Goal: Information Seeking & Learning: Learn about a topic

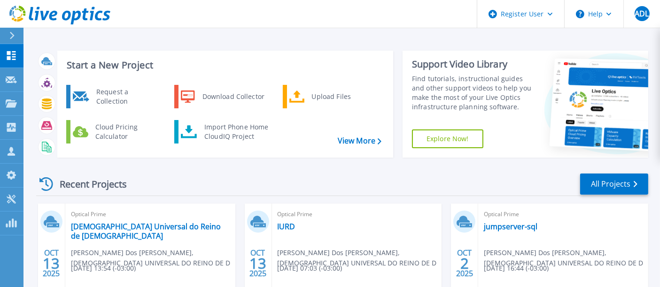
scroll to position [52, 0]
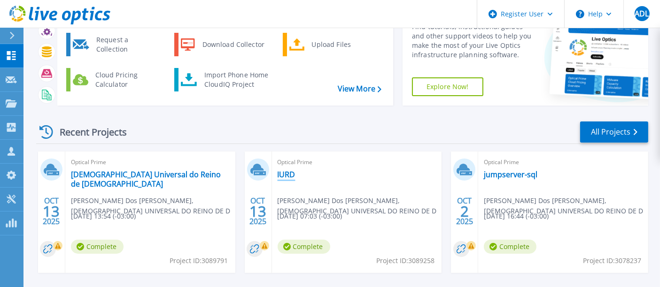
click at [286, 179] on link "IURD" at bounding box center [287, 174] width 18 height 9
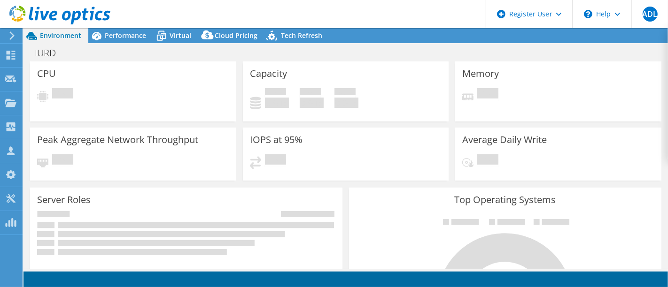
select select "USD"
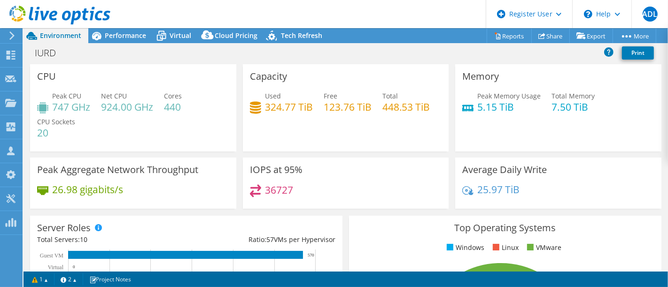
drag, startPoint x: 118, startPoint y: 38, endPoint x: 306, endPoint y: 91, distance: 195.4
click at [118, 38] on span "Performance" at bounding box center [125, 35] width 41 height 9
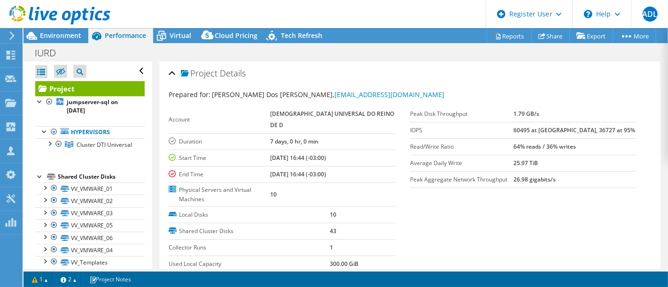
click at [43, 30] on div at bounding box center [55, 15] width 110 height 31
click at [43, 32] on span "Environment" at bounding box center [60, 35] width 41 height 9
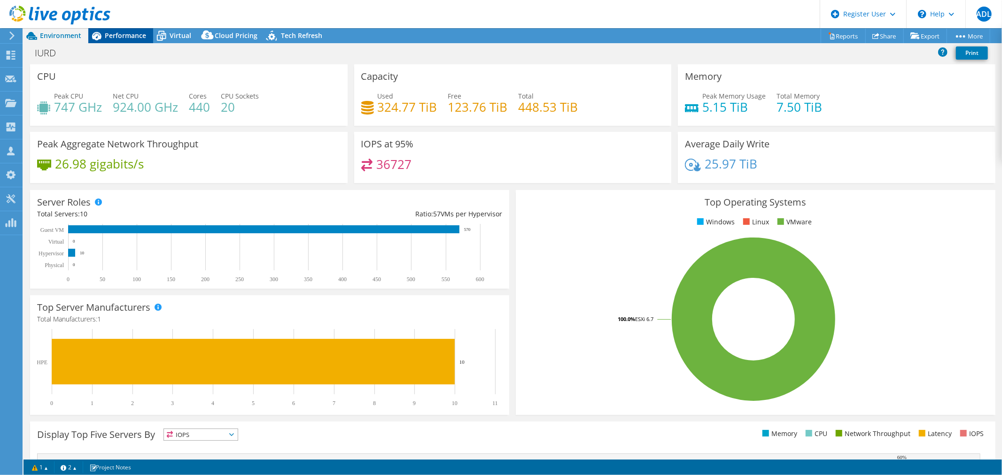
click at [116, 36] on span "Performance" at bounding box center [125, 35] width 41 height 9
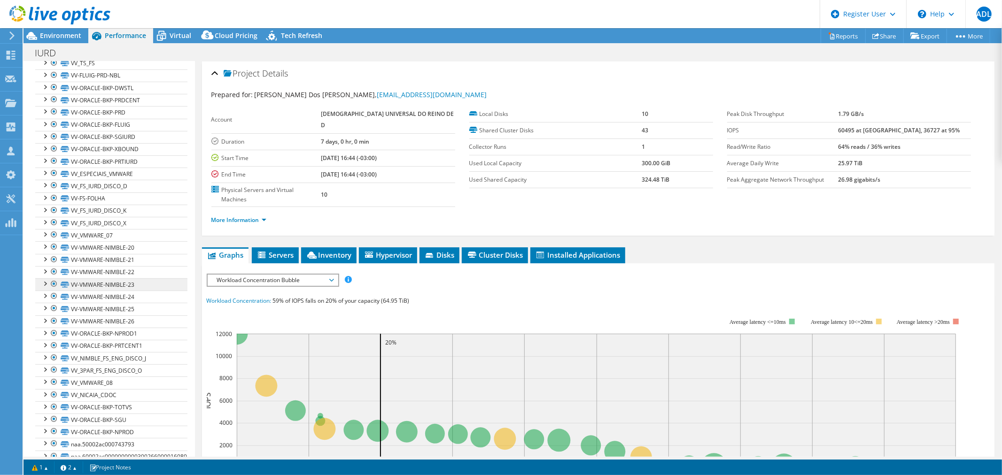
scroll to position [260, 0]
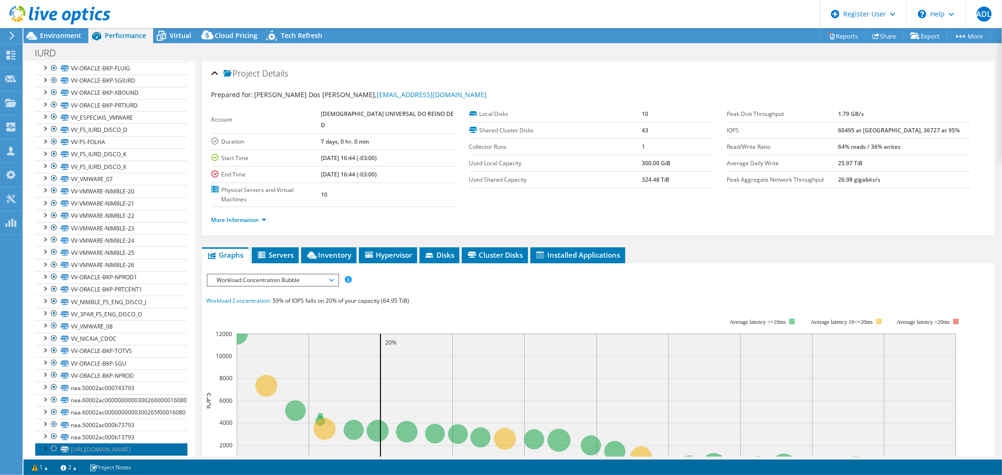
click at [152, 287] on link "[URL][DOMAIN_NAME]" at bounding box center [111, 449] width 152 height 12
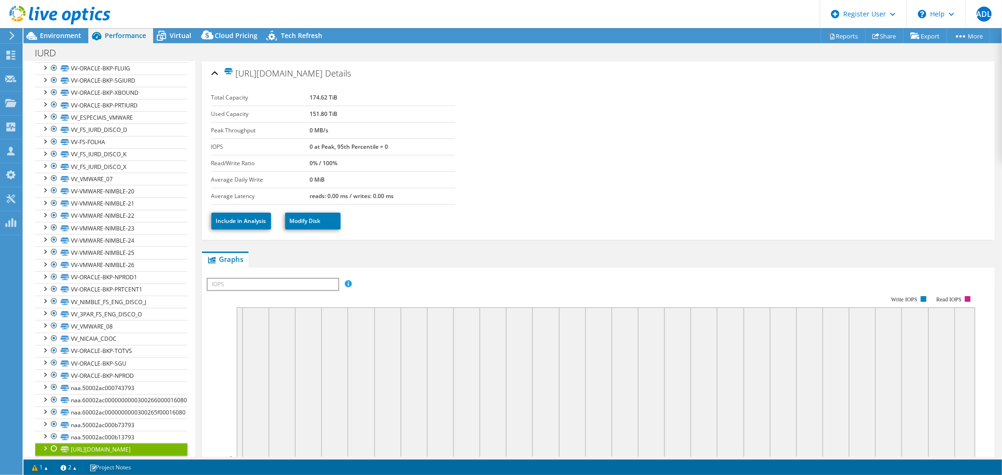
drag, startPoint x: 305, startPoint y: 115, endPoint x: 346, endPoint y: 116, distance: 40.9
click at [346, 116] on tr "Used Capacity 151.80 TiB" at bounding box center [333, 114] width 244 height 16
drag, startPoint x: 346, startPoint y: 95, endPoint x: 303, endPoint y: 96, distance: 42.8
click at [303, 96] on tr "Total Capacity 174.62 TiB" at bounding box center [333, 98] width 244 height 16
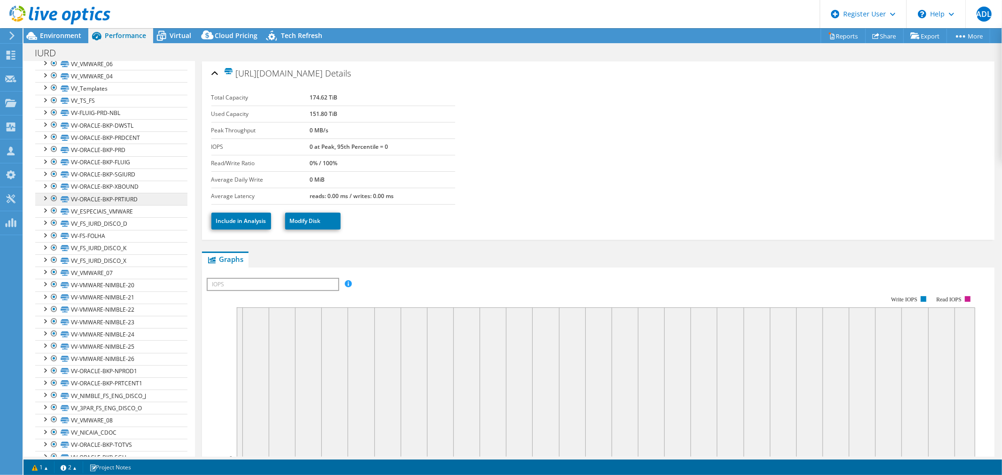
scroll to position [0, 0]
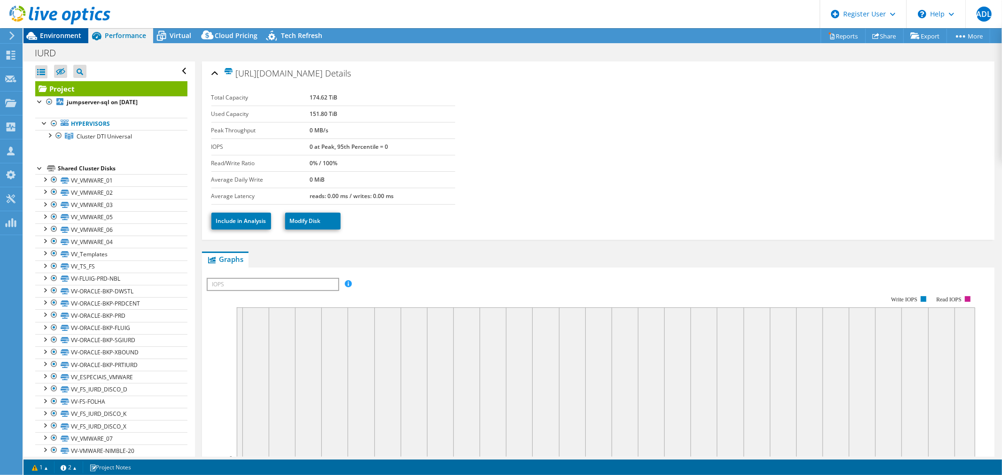
click at [56, 40] on div "Environment" at bounding box center [55, 35] width 65 height 15
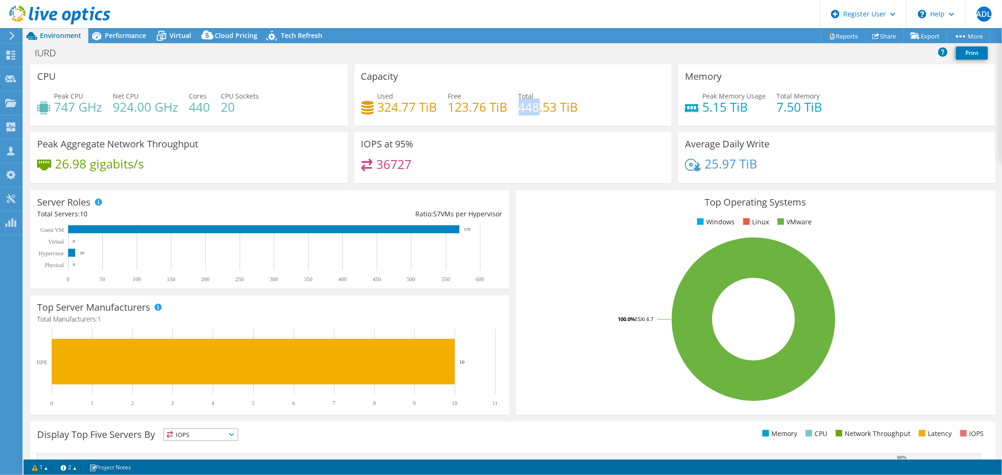
drag, startPoint x: 515, startPoint y: 110, endPoint x: 534, endPoint y: 113, distance: 18.9
click at [534, 112] on h4 "448.53 TiB" at bounding box center [549, 107] width 60 height 10
click at [131, 40] on div "Performance" at bounding box center [120, 35] width 65 height 15
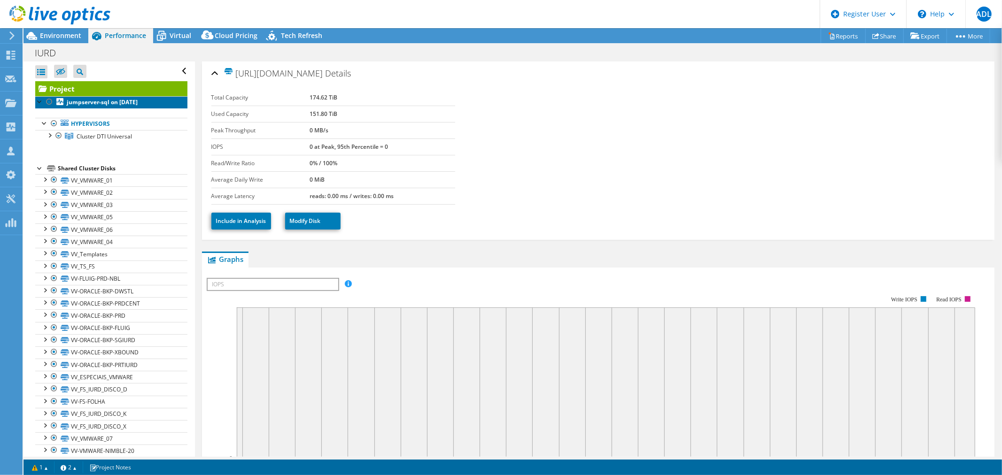
click at [84, 96] on link "jumpserver-sql on [DATE]" at bounding box center [111, 102] width 152 height 12
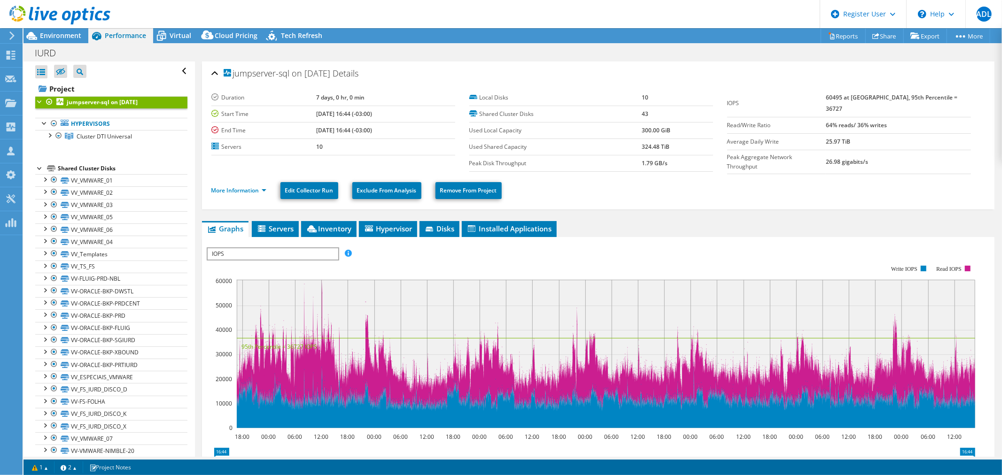
click at [667, 96] on b "60495 at [GEOGRAPHIC_DATA], 95th Percentile = 36727" at bounding box center [892, 102] width 132 height 19
drag, startPoint x: 660, startPoint y: 160, endPoint x: 606, endPoint y: 158, distance: 54.0
click at [606, 158] on tr "Peak Disk Throughput 1.79 GB/s" at bounding box center [591, 163] width 244 height 16
click at [667, 151] on td "324.48 TiB" at bounding box center [677, 147] width 71 height 16
click at [249, 186] on link "More Information" at bounding box center [238, 190] width 55 height 8
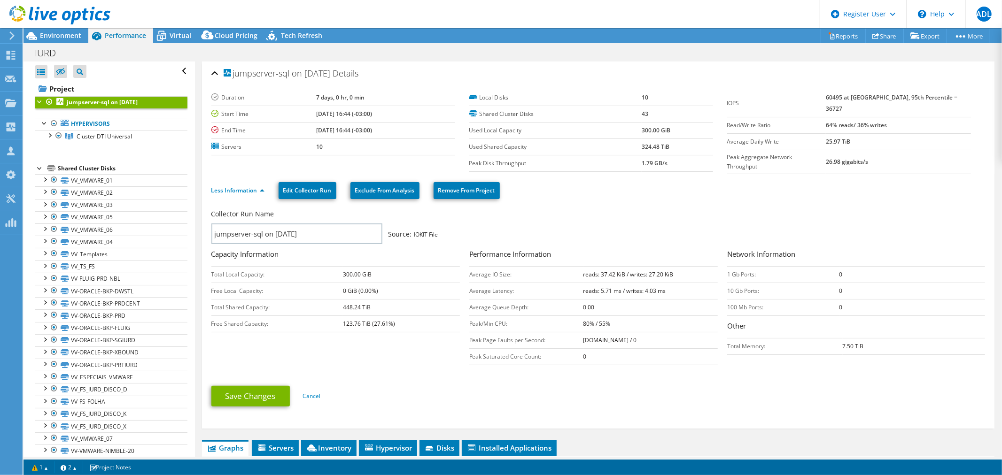
drag, startPoint x: 829, startPoint y: 392, endPoint x: 776, endPoint y: 383, distance: 53.9
click at [667, 287] on ul "Save Changes Cancel" at bounding box center [598, 395] width 774 height 23
click at [60, 34] on span "Environment" at bounding box center [60, 35] width 41 height 9
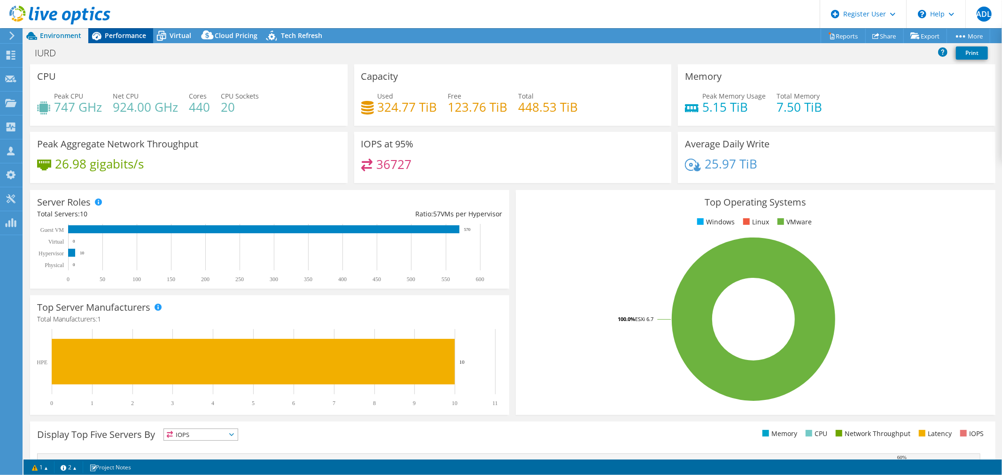
click at [125, 34] on span "Performance" at bounding box center [125, 35] width 41 height 9
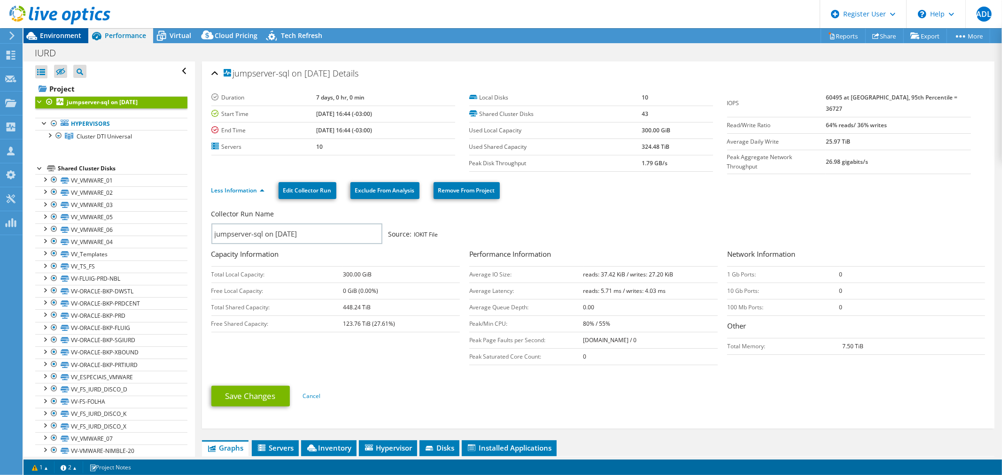
click at [62, 36] on span "Environment" at bounding box center [60, 35] width 41 height 9
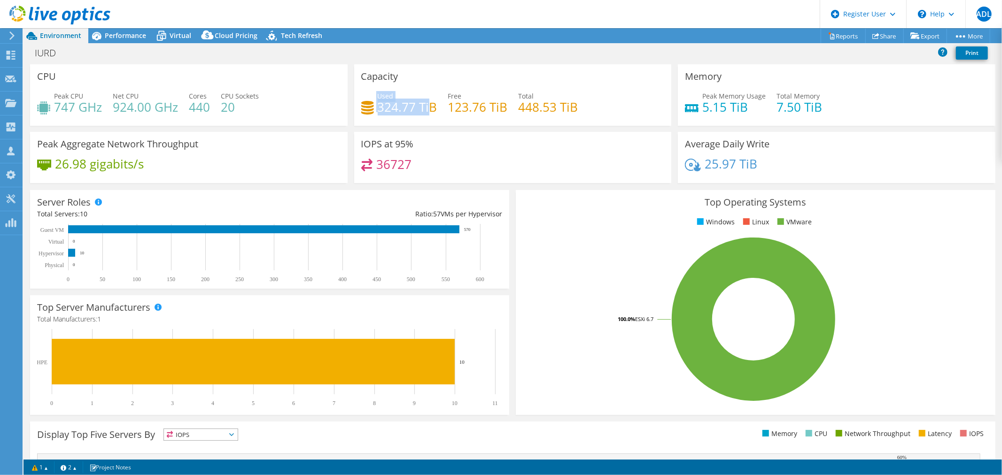
drag, startPoint x: 373, startPoint y: 110, endPoint x: 427, endPoint y: 108, distance: 54.1
click at [427, 108] on div "Used 324.77 TiB" at bounding box center [399, 101] width 76 height 21
click at [437, 113] on div "Used 324.77 TiB Free 123.76 TiB Total 448.53 TiB" at bounding box center [512, 106] width 303 height 31
drag, startPoint x: 432, startPoint y: 109, endPoint x: 374, endPoint y: 102, distance: 58.7
click at [374, 102] on div "Used 324.77 TiB" at bounding box center [399, 101] width 76 height 21
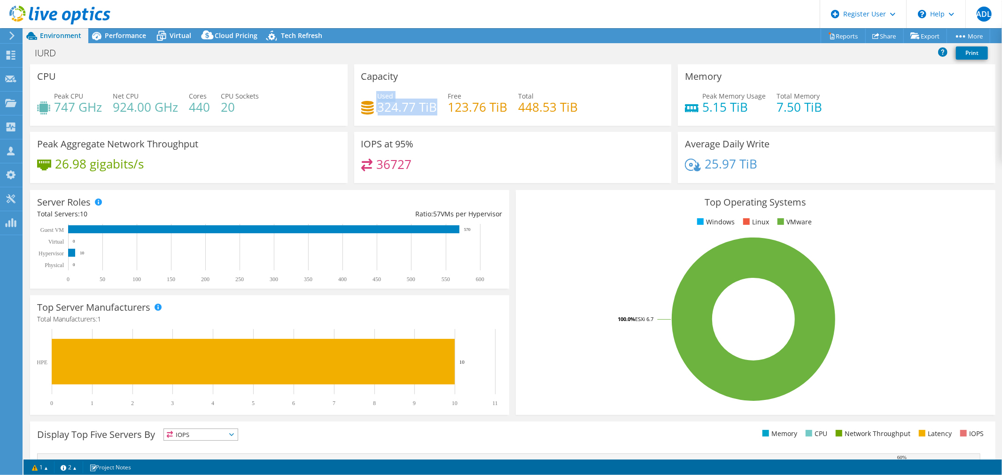
click at [429, 106] on h4 "324.77 TiB" at bounding box center [408, 107] width 60 height 10
click at [400, 108] on h4 "324.77 TiB" at bounding box center [408, 107] width 60 height 10
drag, startPoint x: 187, startPoint y: 35, endPoint x: 215, endPoint y: 35, distance: 28.2
click at [186, 34] on span "Virtual" at bounding box center [181, 35] width 22 height 9
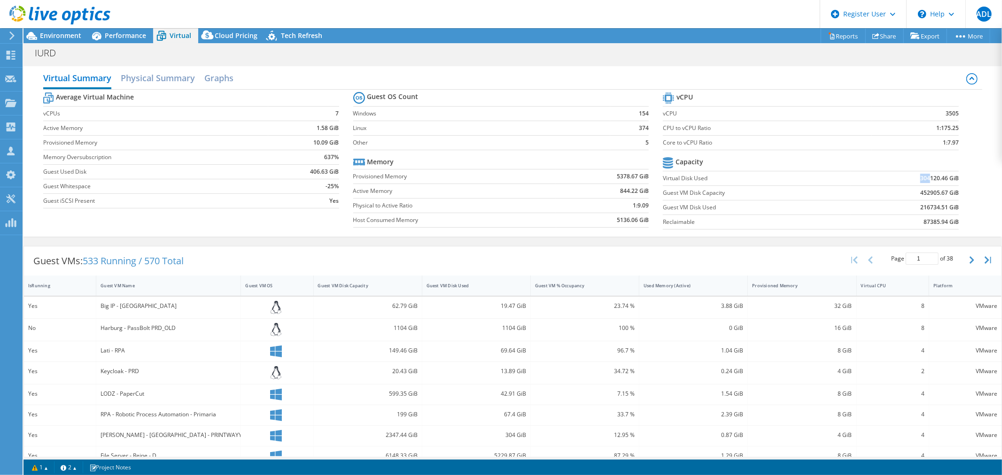
drag, startPoint x: 907, startPoint y: 179, endPoint x: 922, endPoint y: 176, distance: 14.8
click at [667, 176] on td "304120.46 GiB" at bounding box center [905, 178] width 108 height 15
click at [116, 36] on span "Performance" at bounding box center [125, 35] width 41 height 9
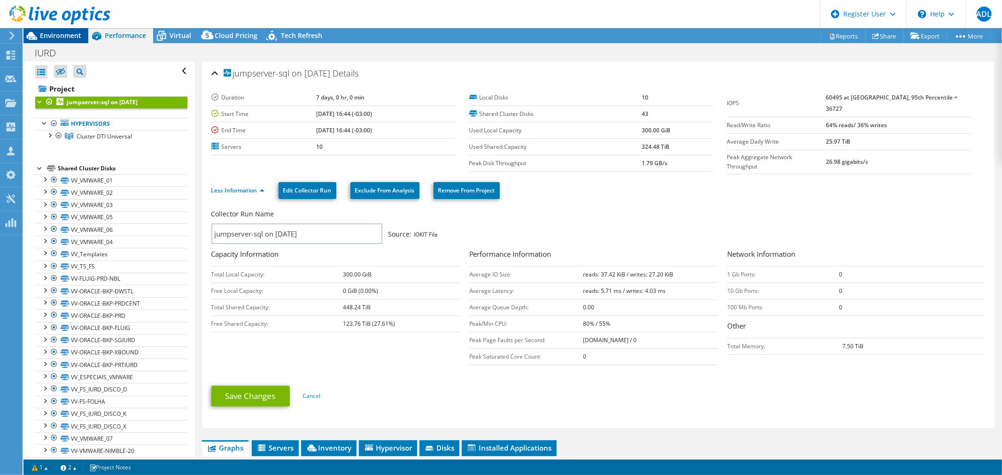
click at [78, 42] on div "Environment" at bounding box center [55, 35] width 65 height 15
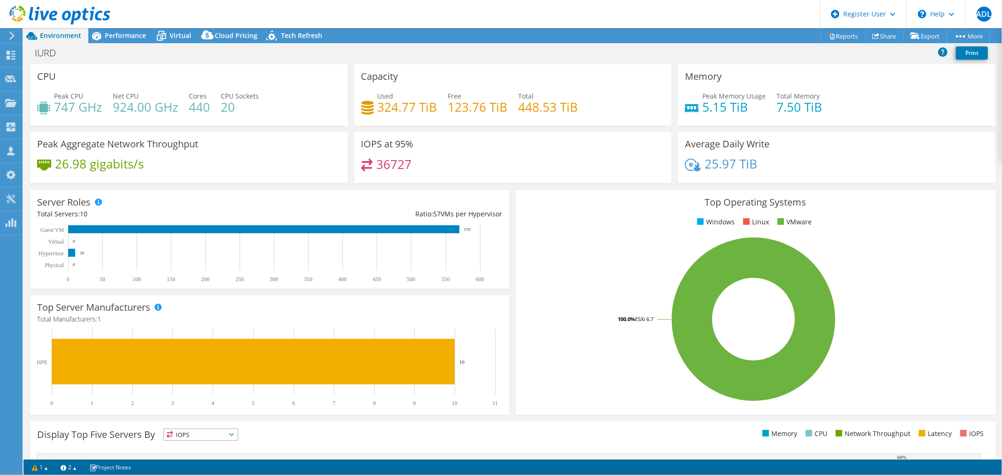
click at [74, 102] on h4 "747 GHz" at bounding box center [78, 107] width 48 height 10
drag, startPoint x: 60, startPoint y: 109, endPoint x: 113, endPoint y: 107, distance: 53.1
click at [113, 107] on div "Peak CPU 747 GHz Net CPU 924.00 GHz Cores 440 CPU Sockets 20" at bounding box center [188, 106] width 303 height 31
click at [113, 107] on h4 "924.00 GHz" at bounding box center [145, 107] width 65 height 10
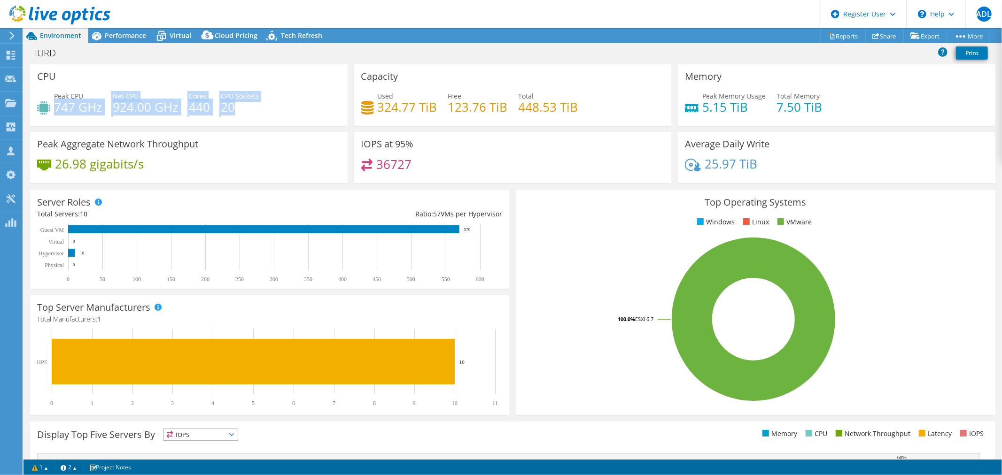
drag, startPoint x: 55, startPoint y: 104, endPoint x: 256, endPoint y: 105, distance: 201.5
click at [256, 105] on div "Peak CPU 747 GHz Net CPU 924.00 GHz Cores 440 CPU Sockets 20" at bounding box center [188, 106] width 303 height 31
click at [248, 121] on div "Peak CPU 747 GHz Net CPU 924.00 GHz Cores 440 CPU Sockets 20" at bounding box center [188, 106] width 303 height 31
